Goal: Find specific page/section: Find specific page/section

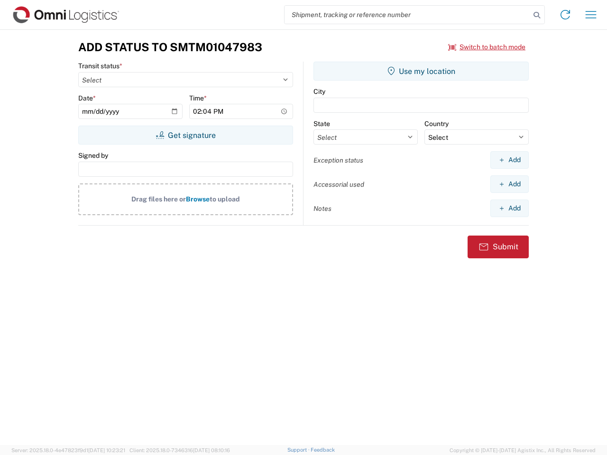
click at [407, 15] on input "search" at bounding box center [408, 15] width 246 height 18
click at [537, 15] on icon at bounding box center [536, 15] width 13 height 13
click at [565, 15] on icon at bounding box center [565, 14] width 15 height 15
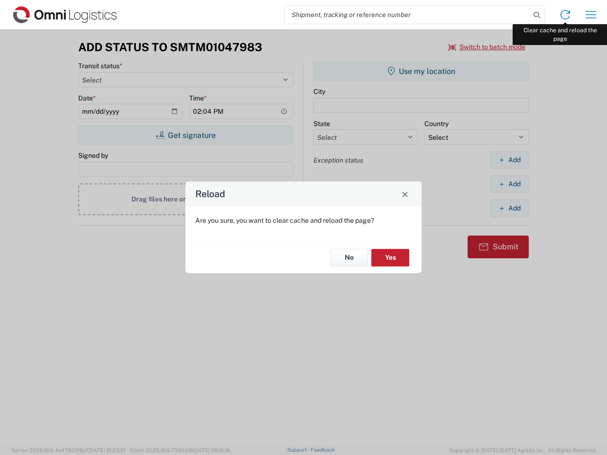
click at [591, 15] on div "Reload Are you sure, you want to clear cache and reload the page? No Yes" at bounding box center [303, 227] width 607 height 455
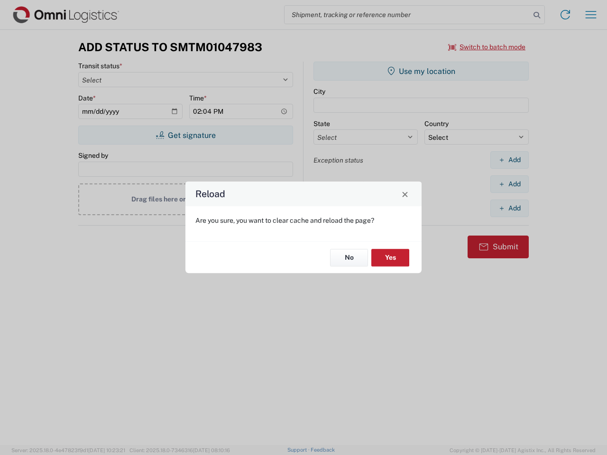
click at [487, 47] on div "Reload Are you sure, you want to clear cache and reload the page? No Yes" at bounding box center [303, 227] width 607 height 455
click at [185, 135] on div "Reload Are you sure, you want to clear cache and reload the page? No Yes" at bounding box center [303, 227] width 607 height 455
click at [421, 71] on div "Reload Are you sure, you want to clear cache and reload the page? No Yes" at bounding box center [303, 227] width 607 height 455
click at [509, 160] on div "Reload Are you sure, you want to clear cache and reload the page? No Yes" at bounding box center [303, 227] width 607 height 455
click at [509, 184] on div "Reload Are you sure, you want to clear cache and reload the page? No Yes" at bounding box center [303, 227] width 607 height 455
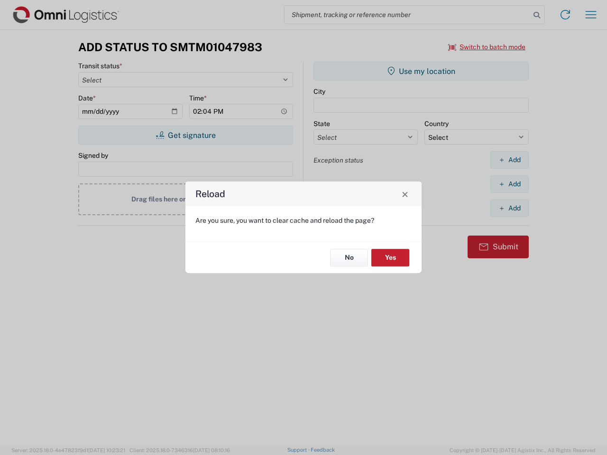
click at [509, 208] on div "Reload Are you sure, you want to clear cache and reload the page? No Yes" at bounding box center [303, 227] width 607 height 455
